Goal: Complete application form

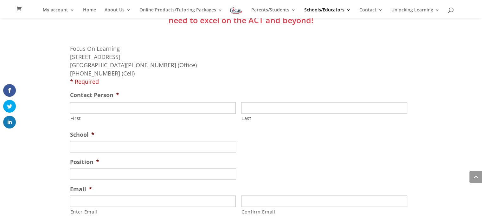
scroll to position [1073, 0]
click at [119, 102] on input "First" at bounding box center [153, 107] width 166 height 11
type input "Billy"
type input "Ray"
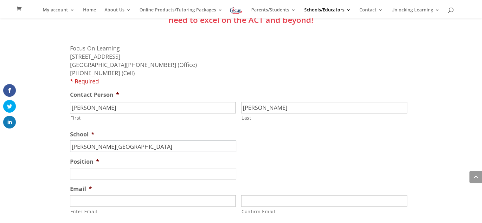
type input "Douglass High School"
type input "Instructional Coach"
type input "bvray@okcps.org"
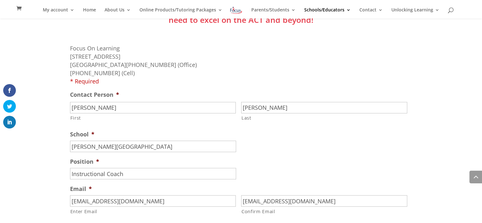
type input "bvray@okcps.org"
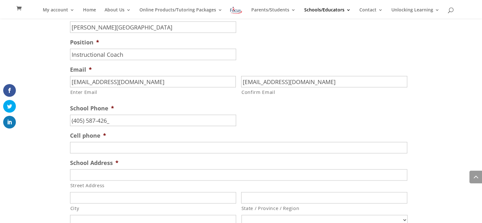
type input "(405) 587-4262"
type input "4058125053"
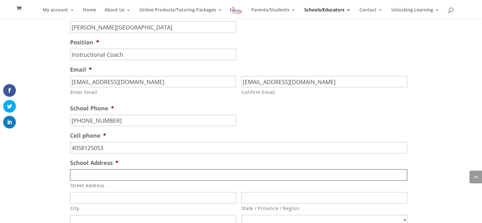
click at [90, 170] on input "Street Address" at bounding box center [238, 174] width 337 height 11
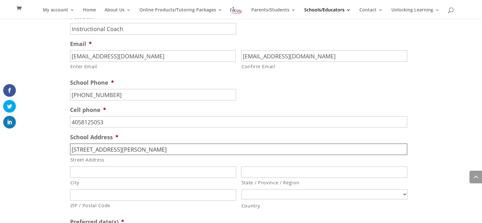
type input "900 N Martin Luther King Blvd."
click at [79, 189] on input "ZIP / Postal Code" at bounding box center [153, 194] width 166 height 11
click at [77, 166] on input "City" at bounding box center [153, 171] width 166 height 11
type input "Oklahoma City"
type input "Oklahoma"
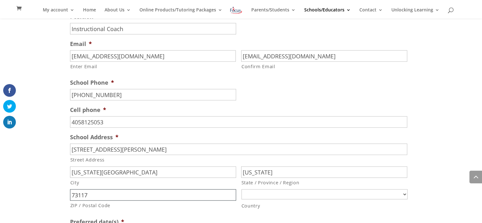
type input "73117"
click at [264, 189] on select "Afghanistan Albania Algeria American Samoa Andorra Angola Anguilla Antarctica A…" at bounding box center [324, 194] width 166 height 10
select select "United States"
click at [241, 189] on select "Afghanistan Albania Algeria American Samoa Andorra Angola Anguilla Antarctica A…" at bounding box center [324, 194] width 166 height 10
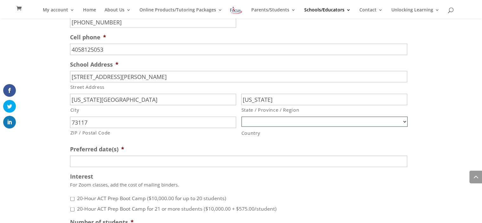
scroll to position [1294, 0]
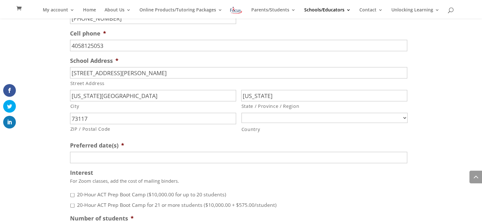
click at [72, 203] on input "20-Hour ACT Prep Boot Camp for 21 or more students ($10,000.00 + $575.00/studen…" at bounding box center [72, 205] width 4 height 4
checkbox input "true"
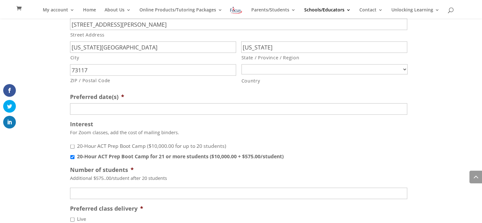
scroll to position [1345, 0]
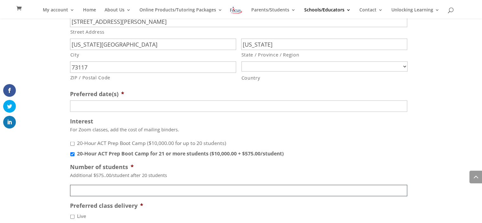
click at [92, 185] on input "Number of students *" at bounding box center [238, 190] width 337 height 11
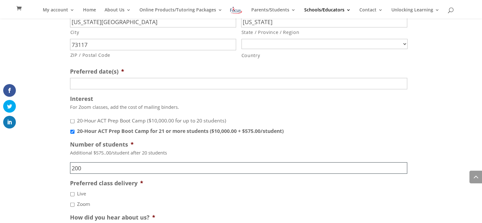
scroll to position [1371, 0]
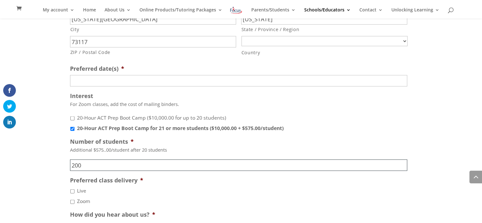
type input "200"
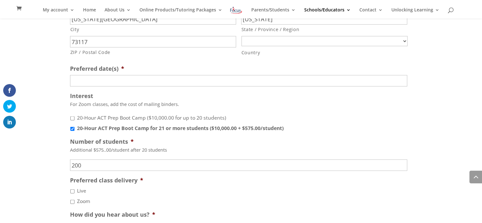
click at [72, 189] on input "Live" at bounding box center [72, 191] width 4 height 4
checkbox input "true"
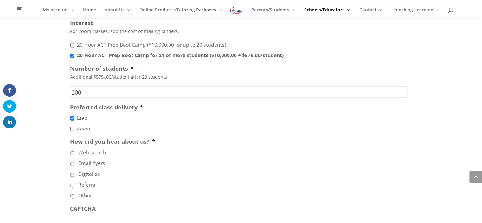
scroll to position [1448, 0]
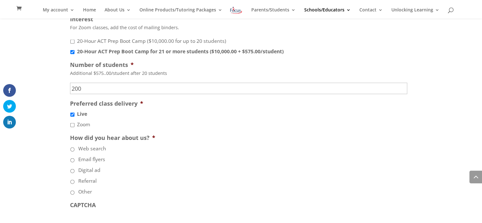
click at [72, 188] on li "Other" at bounding box center [241, 191] width 342 height 8
click at [72, 190] on input "Other" at bounding box center [72, 192] width 4 height 4
radio input "true"
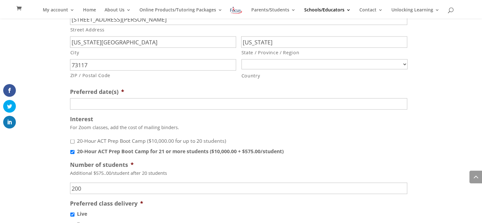
scroll to position [1347, 0]
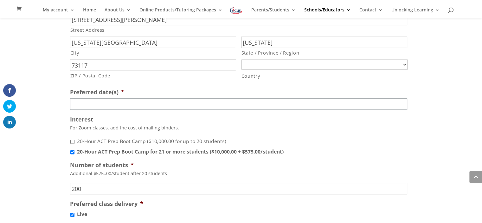
click at [81, 99] on input "Preferred date(s) *" at bounding box center [238, 104] width 337 height 11
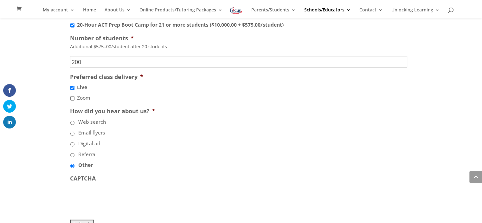
scroll to position [1497, 0]
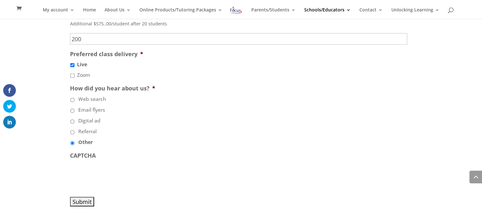
type input "03/23/2026"
click at [79, 197] on input "Submit" at bounding box center [82, 202] width 24 height 10
